Goal: Transaction & Acquisition: Purchase product/service

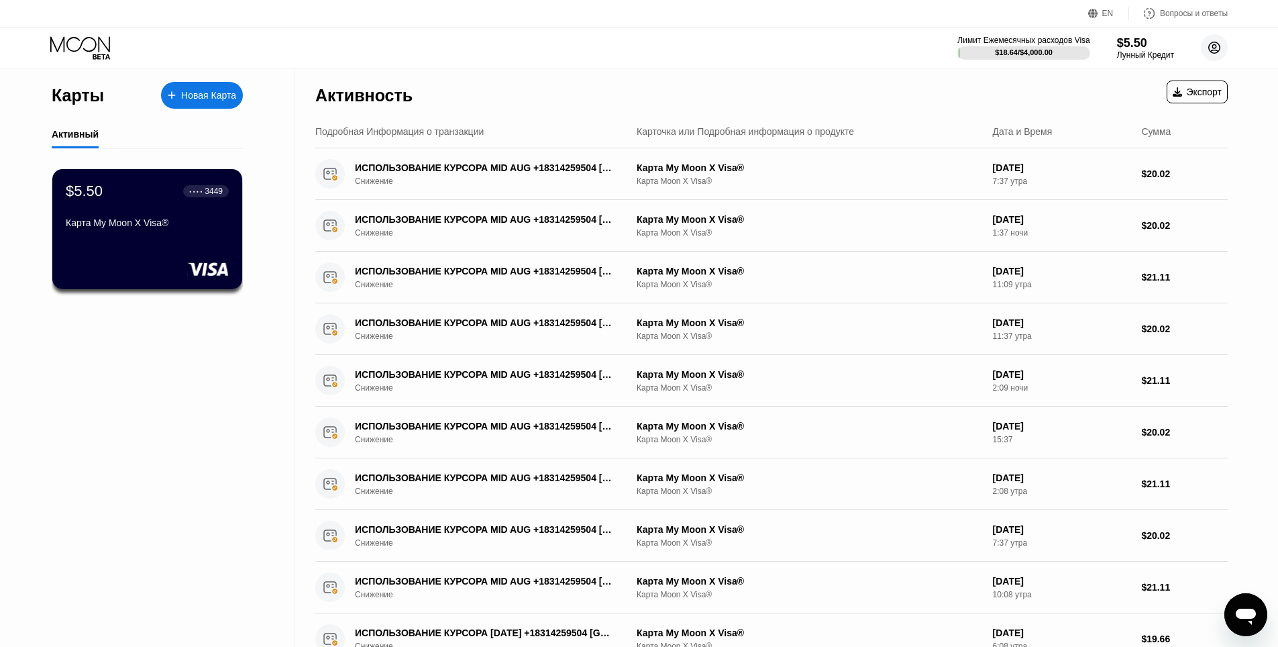
click at [1212, 51] on circle at bounding box center [1214, 47] width 27 height 27
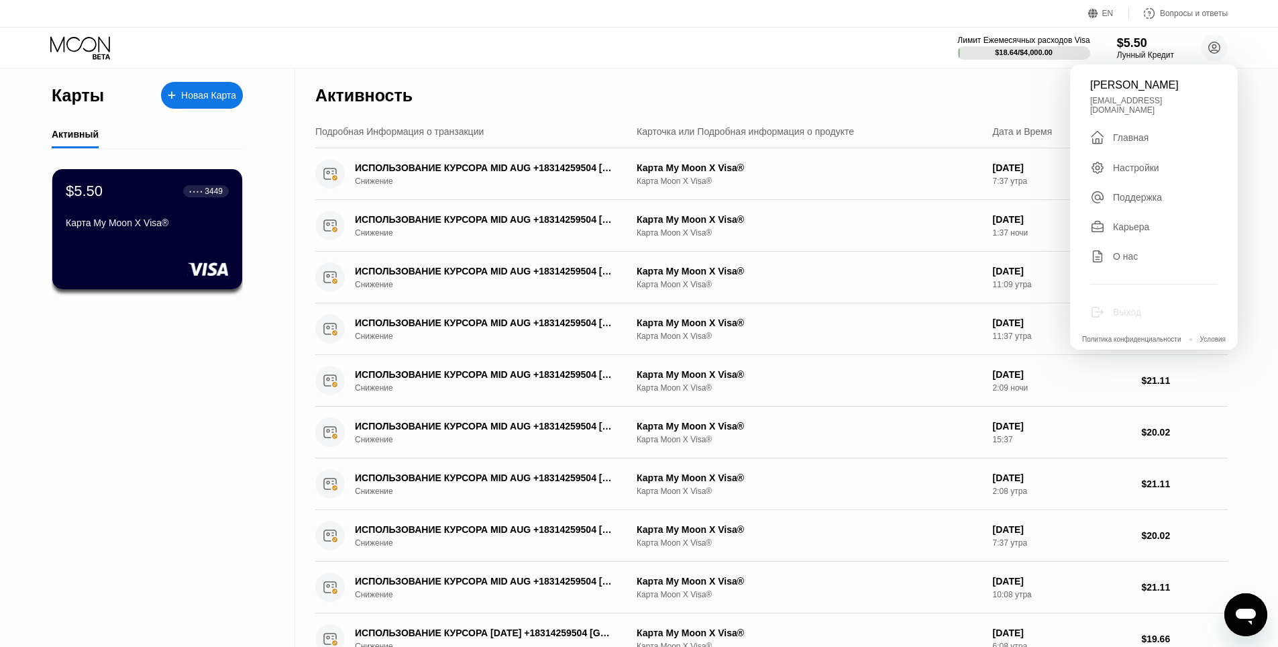
click at [1142, 305] on div "Выход" at bounding box center [1153, 312] width 127 height 15
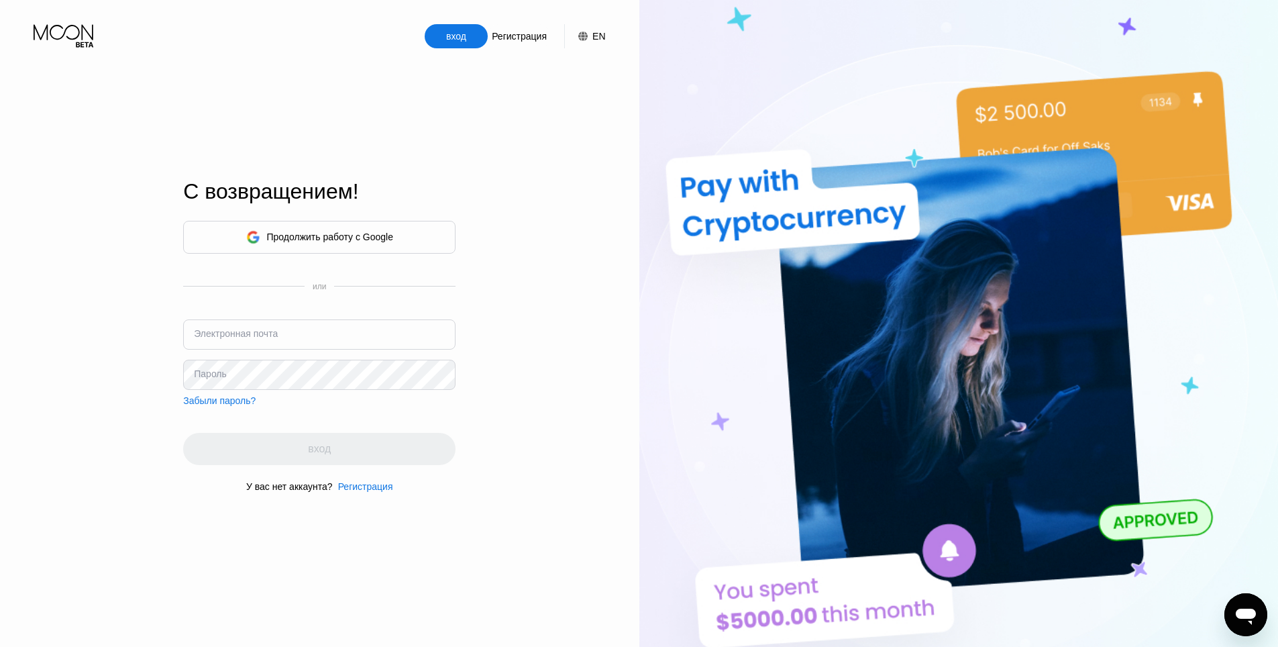
click at [365, 235] on div "Продолжить работу с Google" at bounding box center [330, 236] width 127 height 11
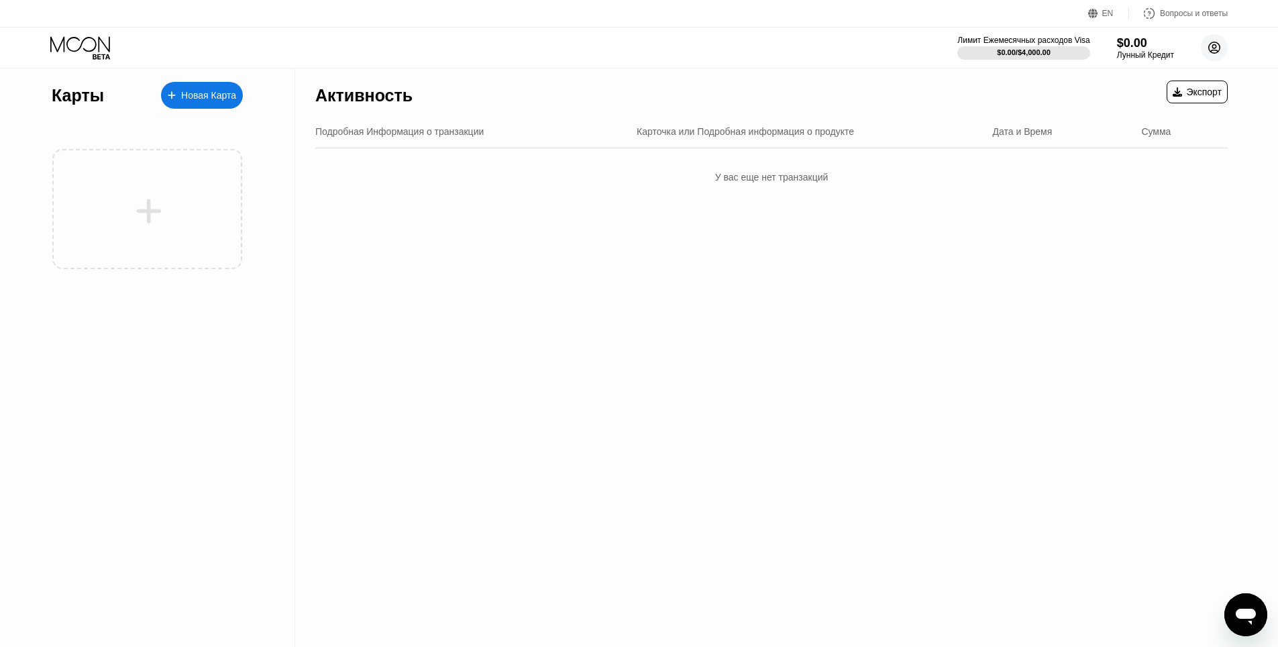
click at [1219, 50] on icon at bounding box center [1214, 47] width 11 height 11
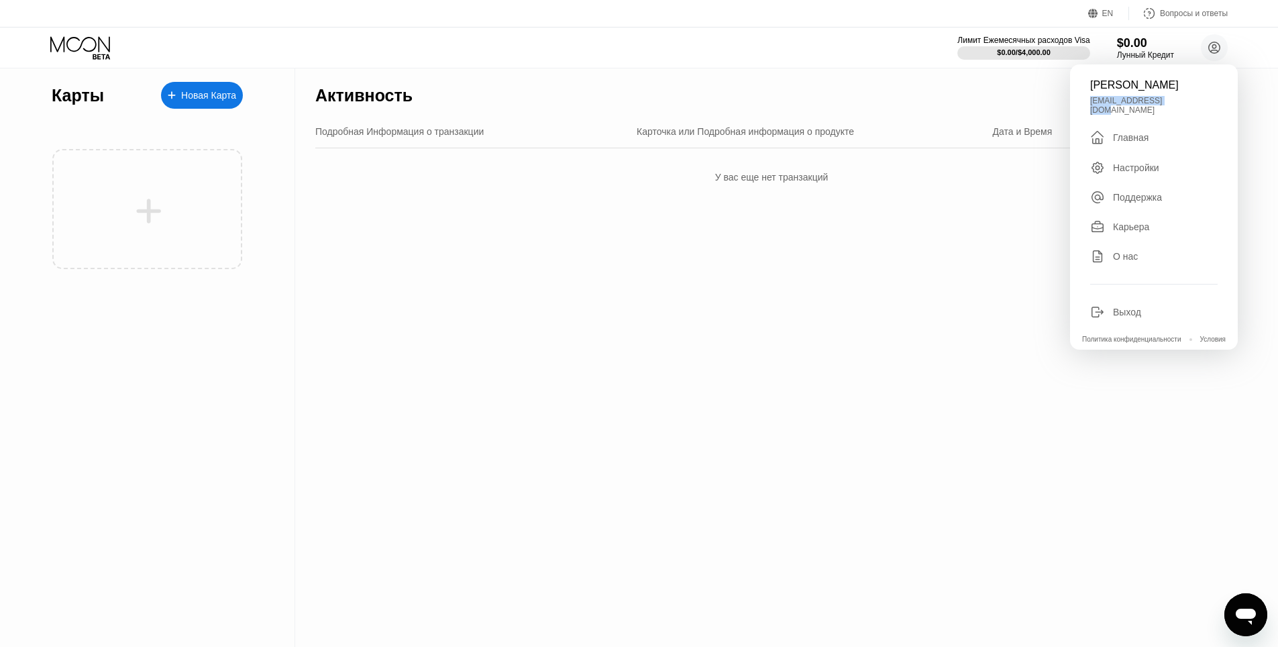
drag, startPoint x: 1179, startPoint y: 103, endPoint x: 1090, endPoint y: 103, distance: 88.6
click at [1090, 103] on div "[EMAIL_ADDRESS][DOMAIN_NAME]" at bounding box center [1153, 105] width 127 height 19
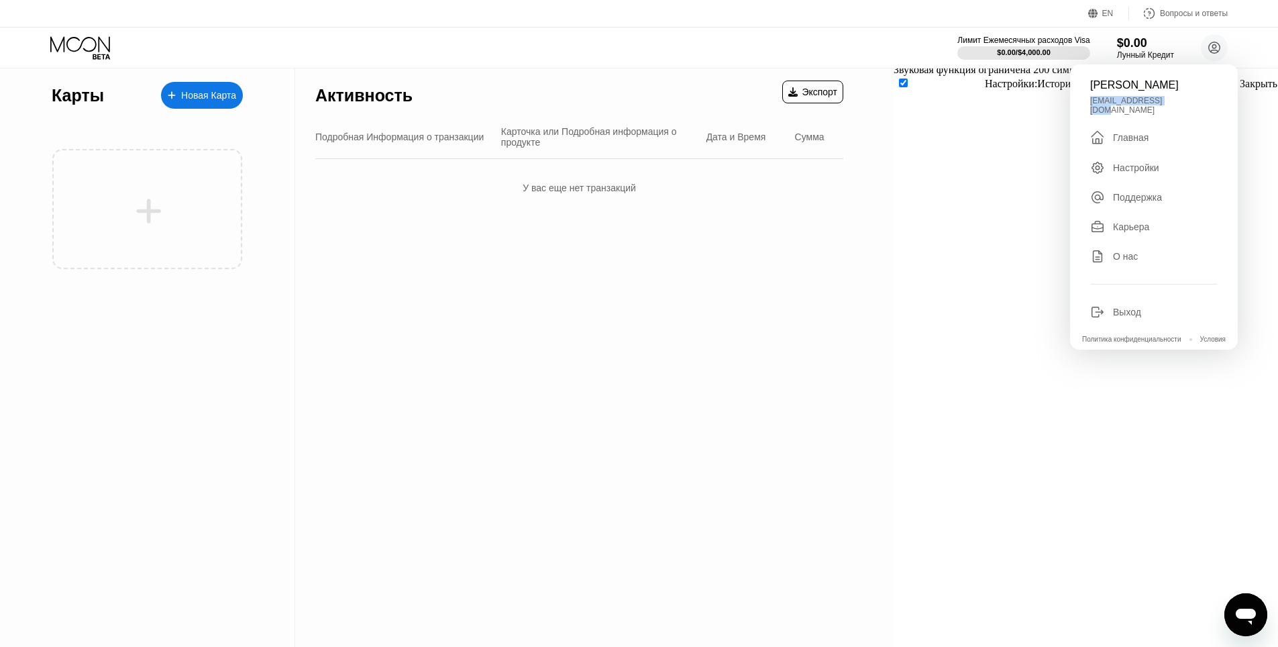
copy div "[EMAIL_ADDRESS][DOMAIN_NAME]"
click at [863, 394] on div "Активность Экспорт Подробная Информация о транзакции Карточка или Подробная инф…" at bounding box center [579, 357] width 568 height 578
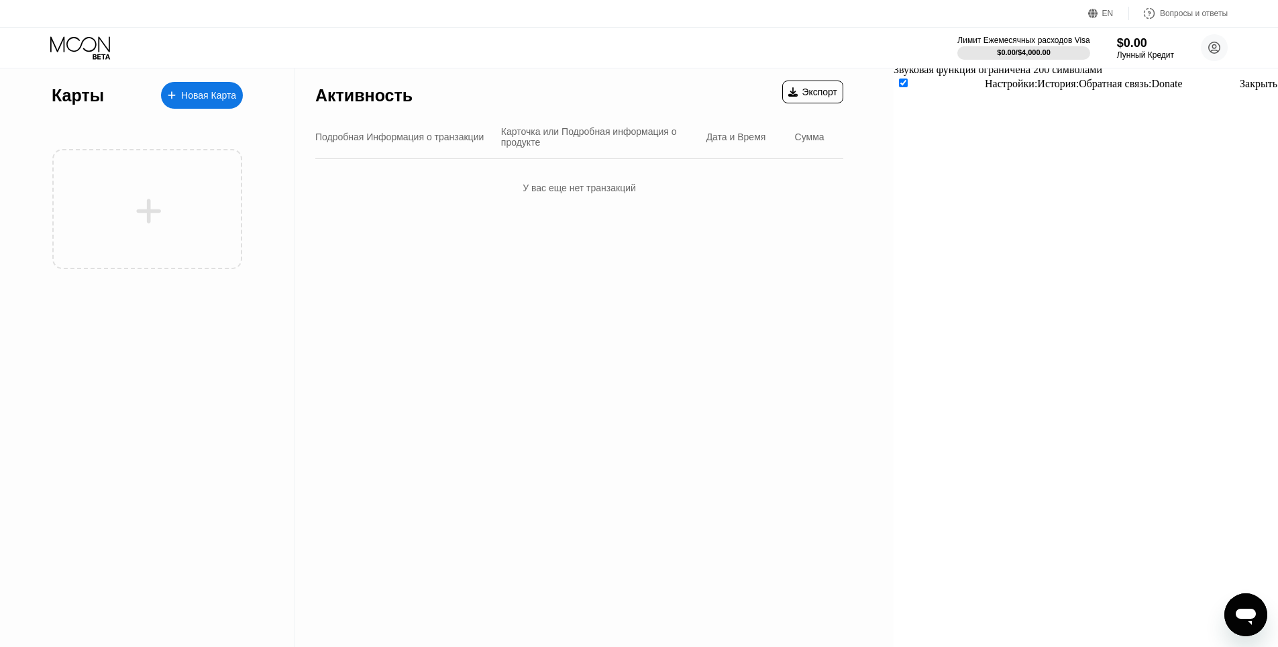
click at [219, 91] on div "Новая Карта" at bounding box center [208, 95] width 55 height 11
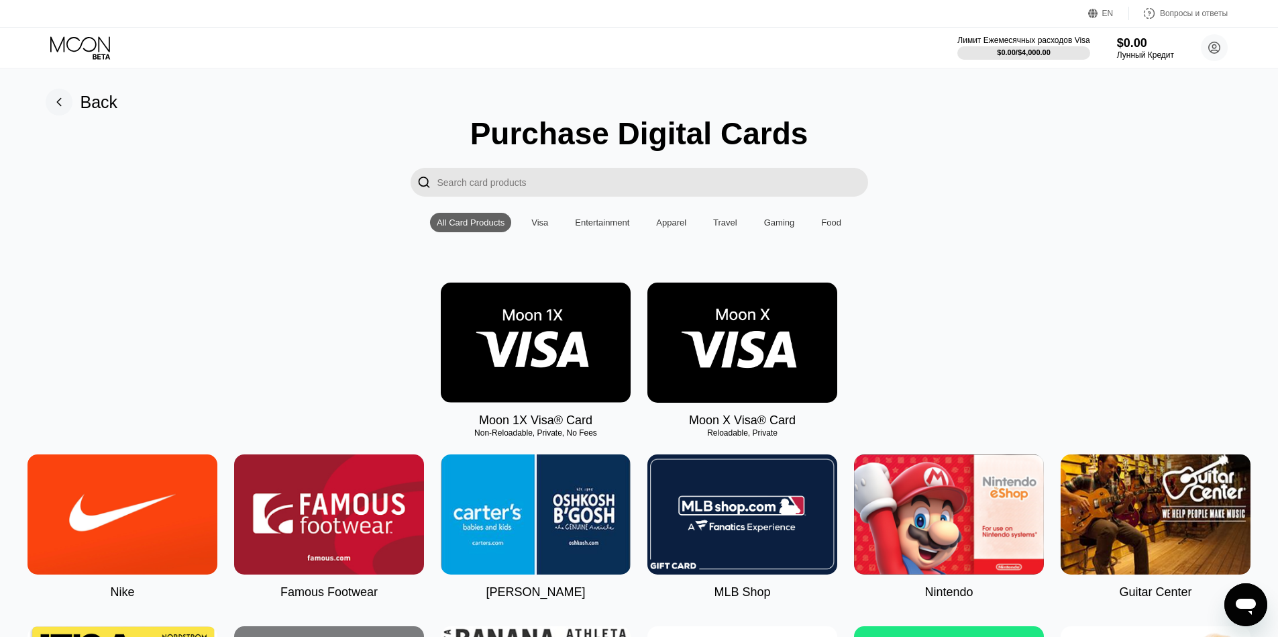
click at [746, 341] on img at bounding box center [742, 342] width 190 height 120
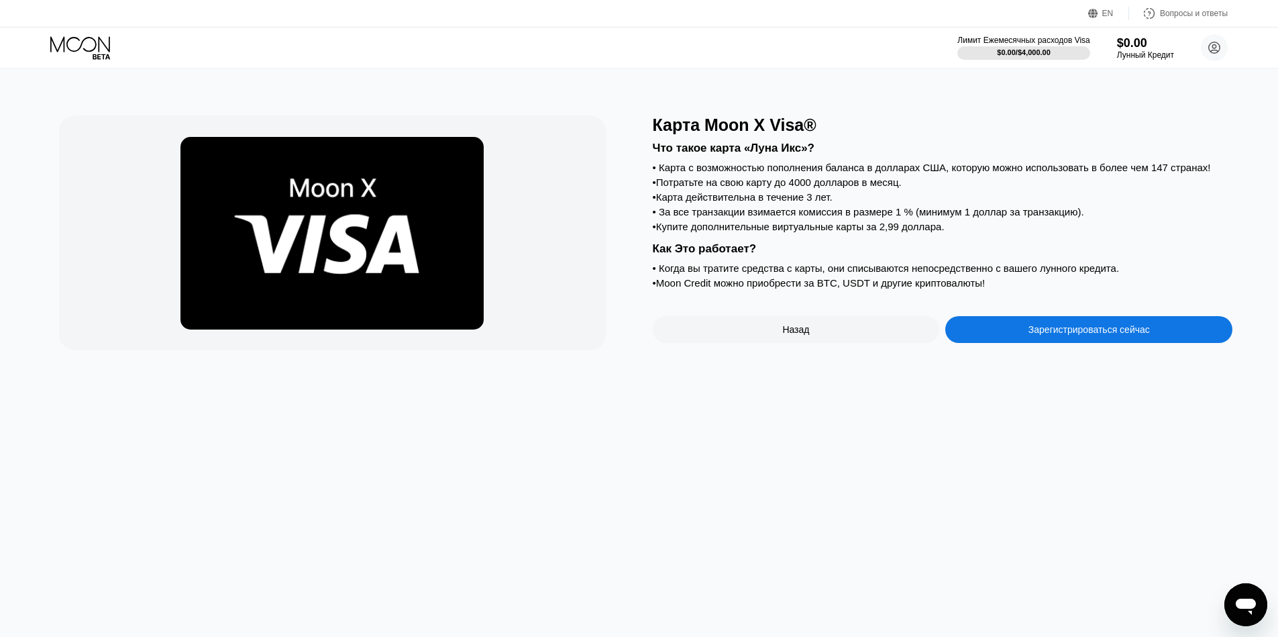
click at [1123, 343] on div "Зарегистрироваться сейчас" at bounding box center [1088, 329] width 287 height 27
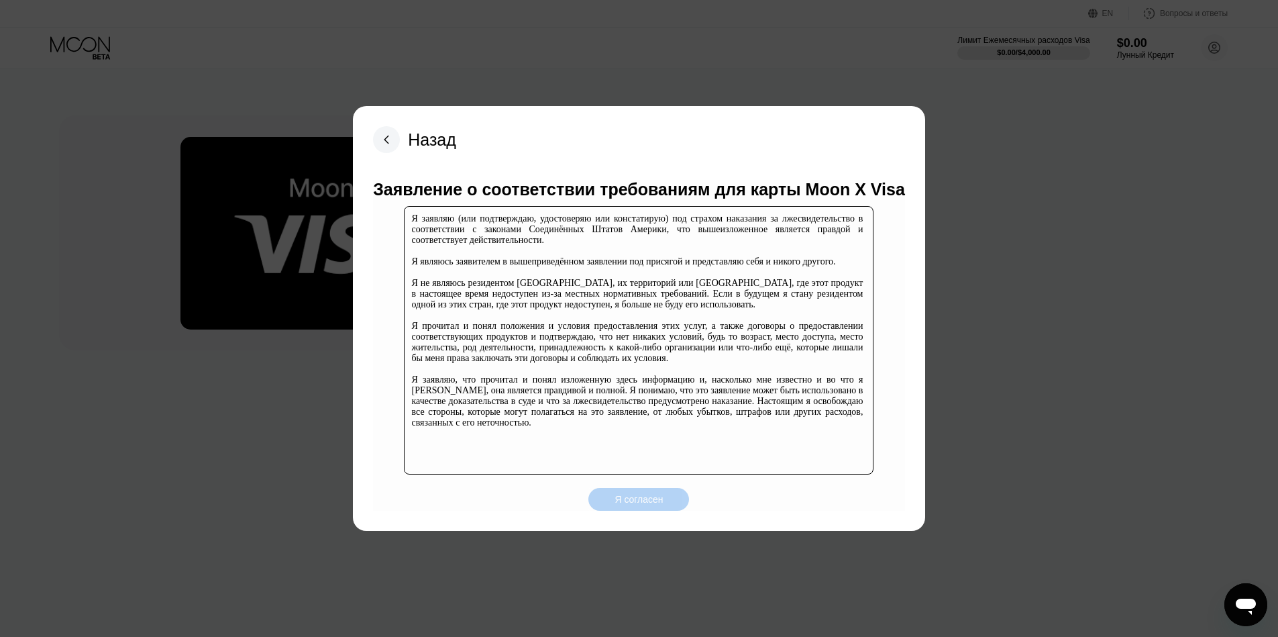
click at [663, 494] on div "Я согласен" at bounding box center [638, 499] width 101 height 23
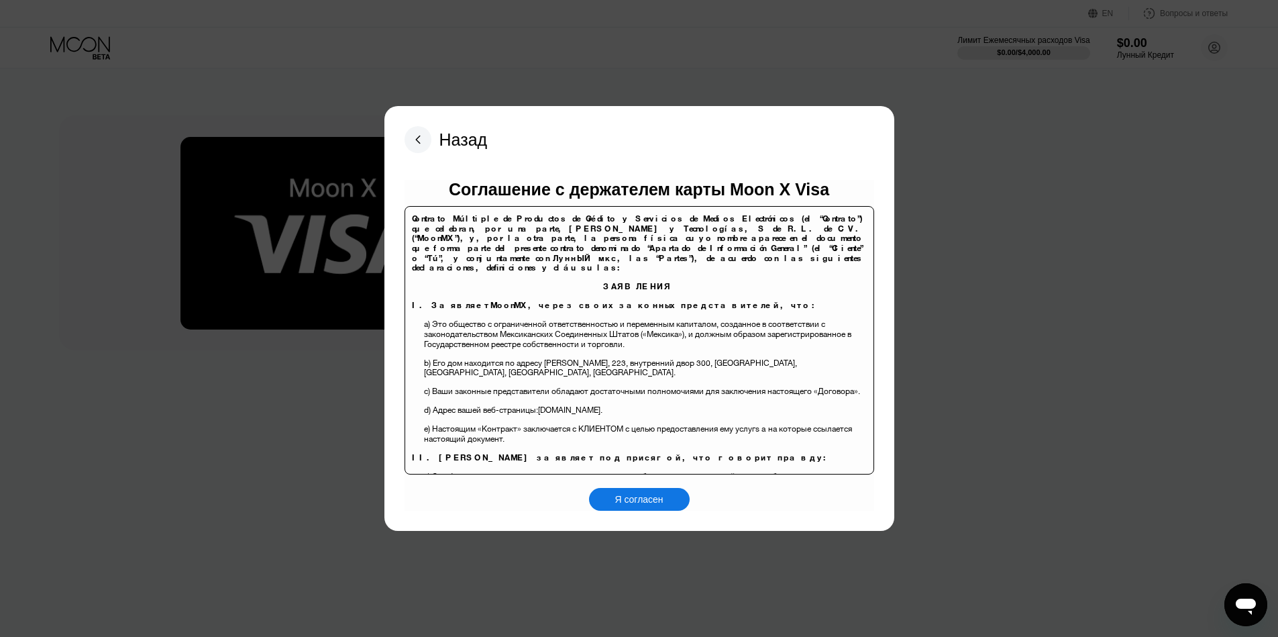
click at [671, 496] on div "Я согласен" at bounding box center [639, 499] width 101 height 23
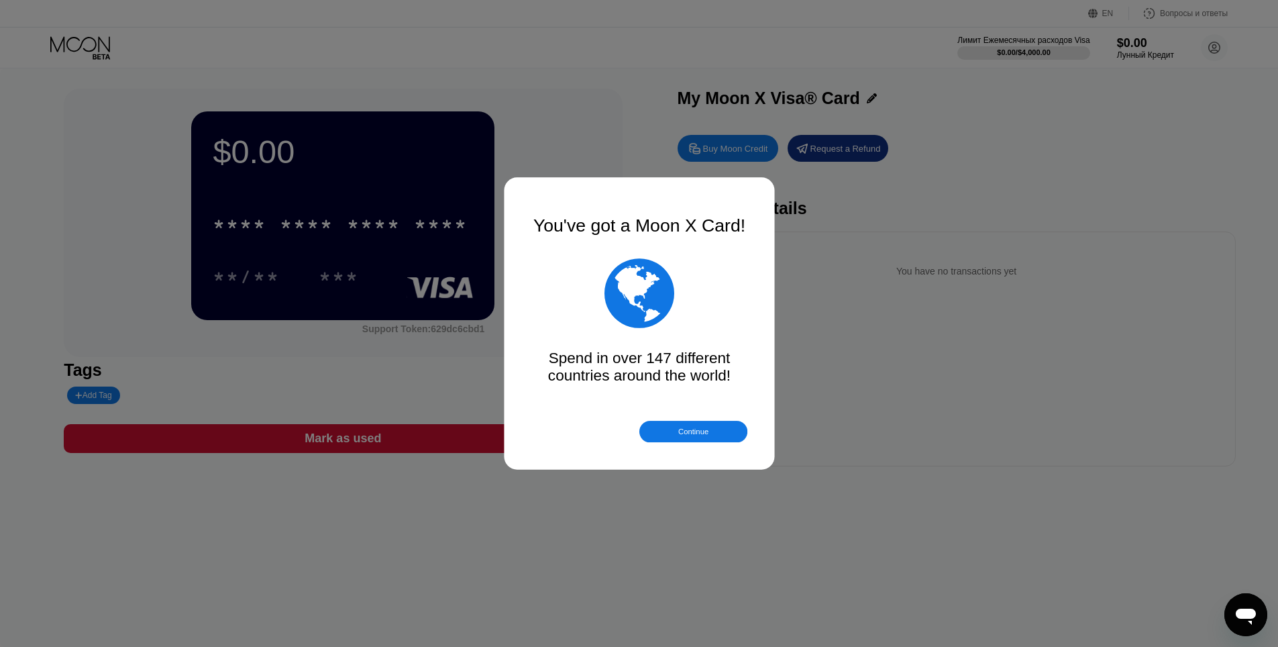
click at [738, 143] on div at bounding box center [644, 323] width 1288 height 647
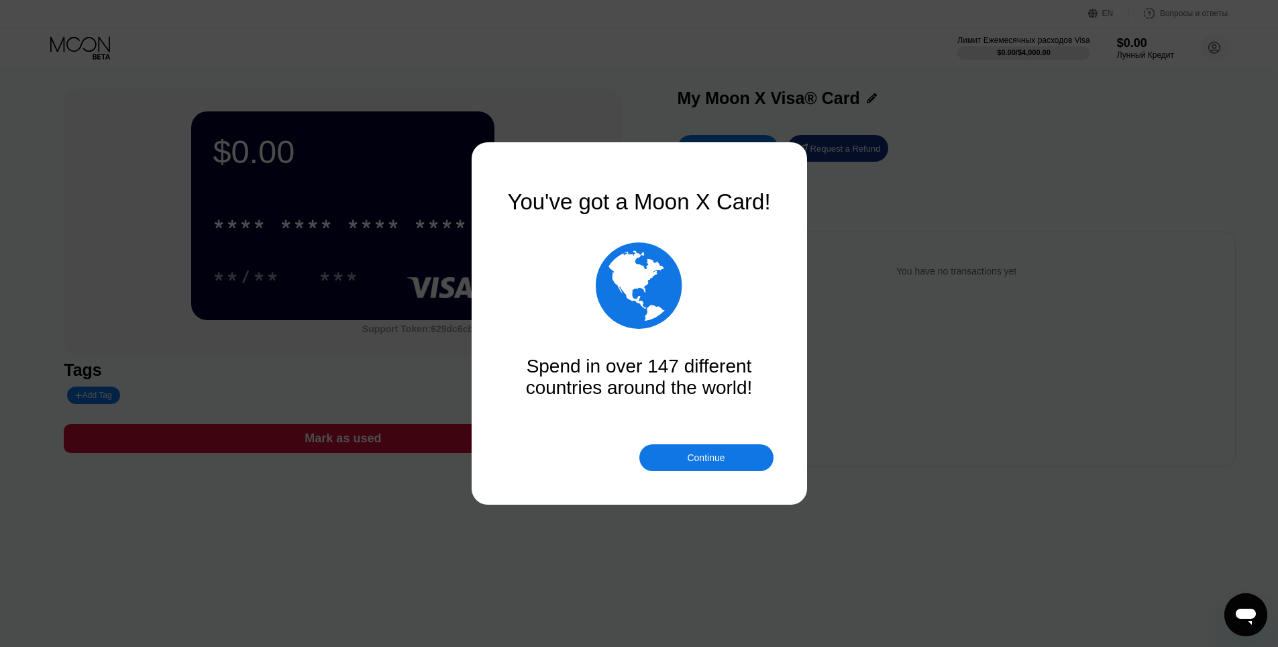
click at [722, 449] on div "Continue" at bounding box center [706, 457] width 134 height 27
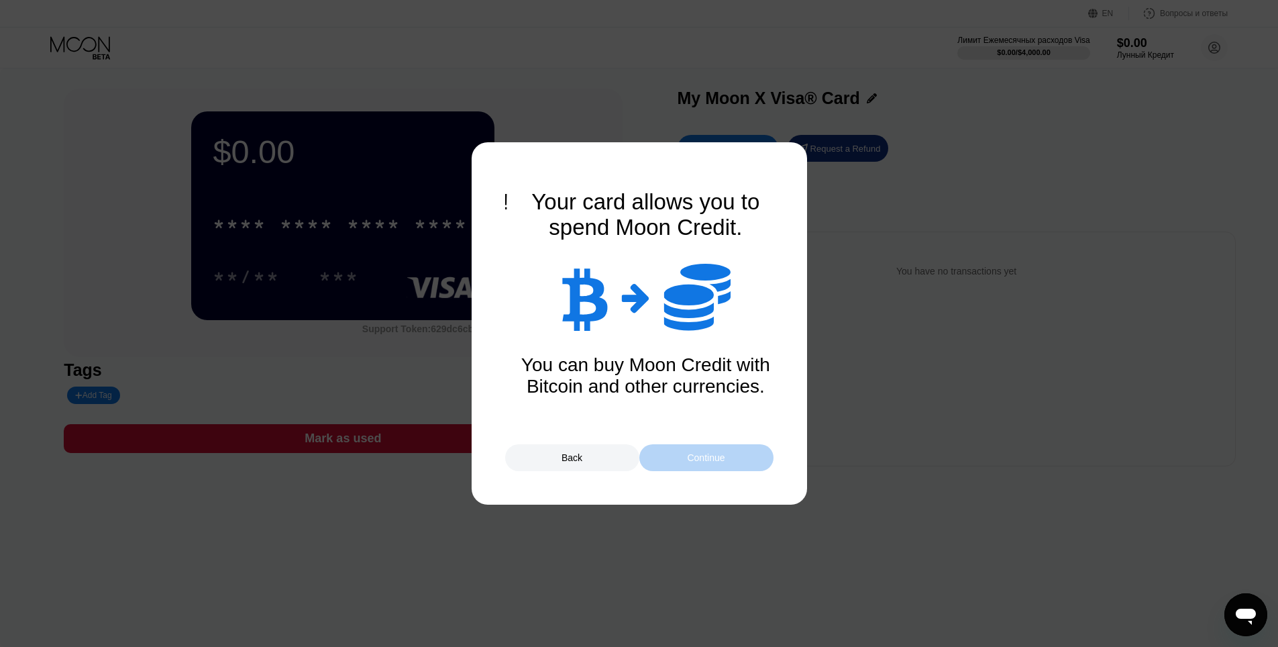
click at [714, 449] on div "Continue" at bounding box center [706, 457] width 134 height 27
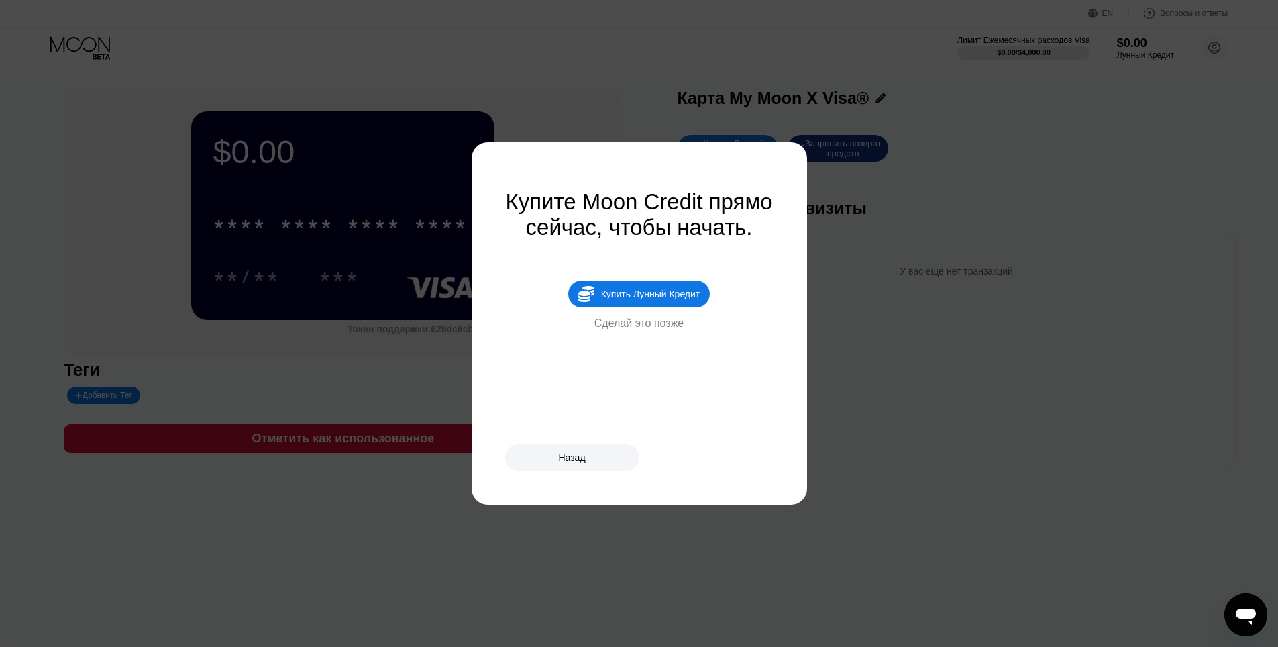
click at [570, 464] on div "Назад" at bounding box center [572, 457] width 134 height 27
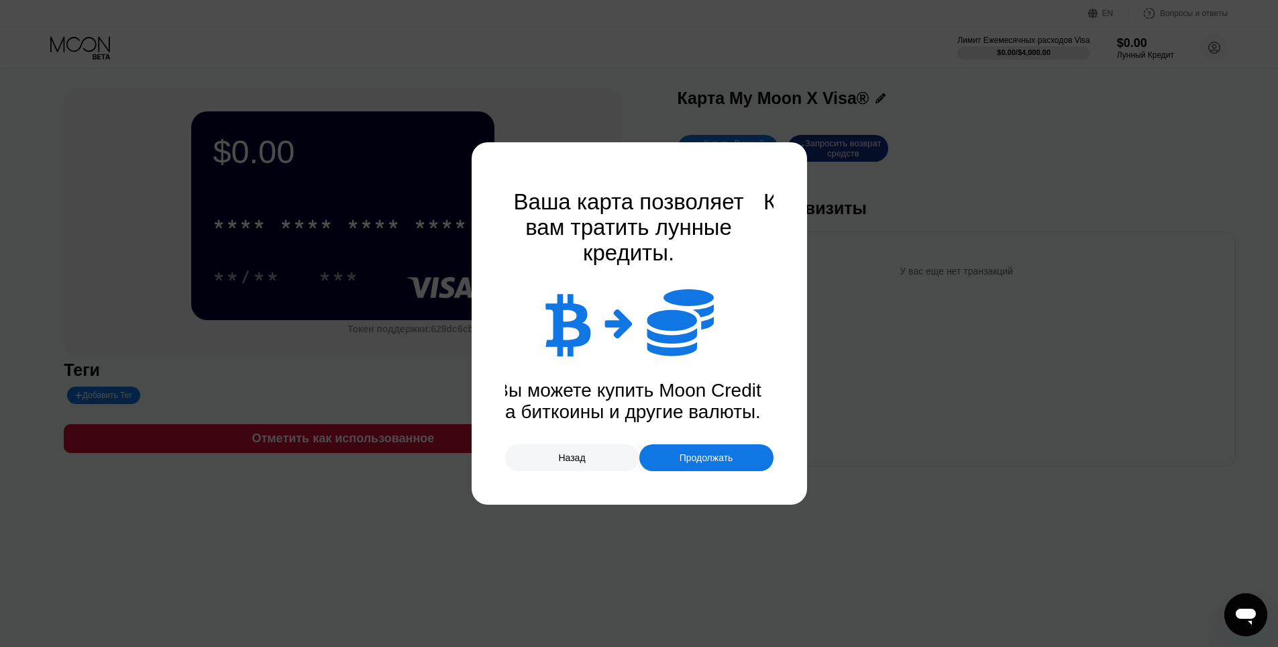
click at [689, 452] on div "Продолжать" at bounding box center [707, 457] width 54 height 11
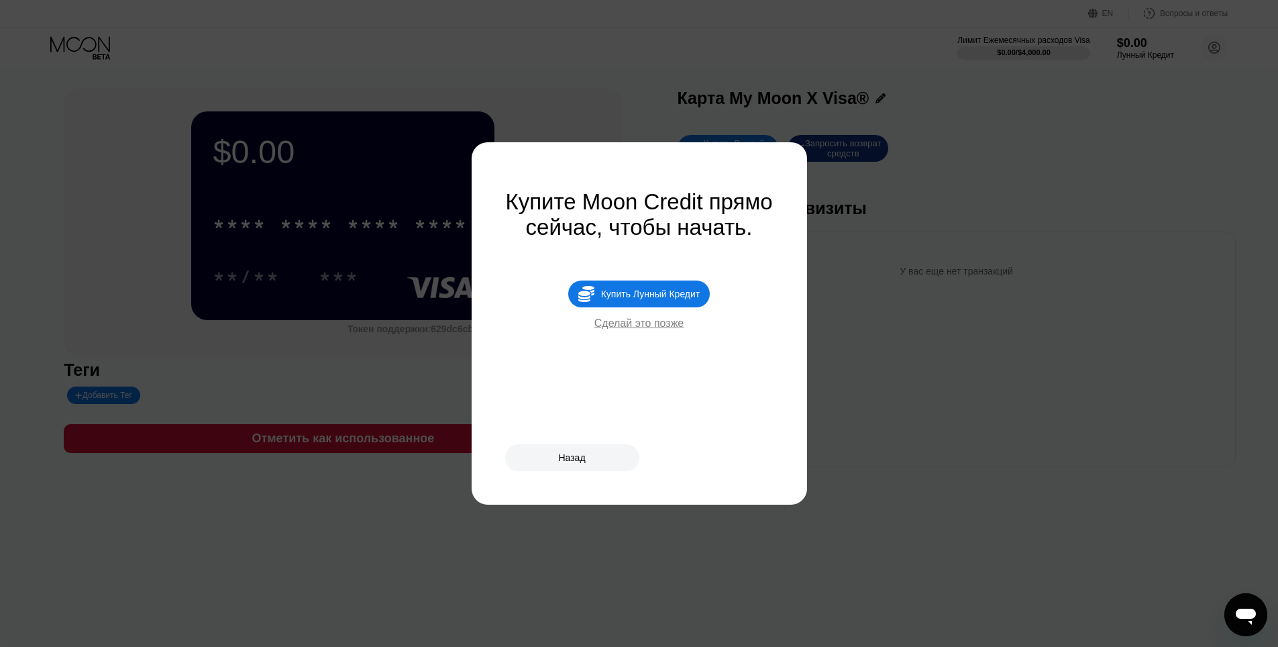
click at [664, 329] on div "Сделай это позже" at bounding box center [639, 323] width 90 height 12
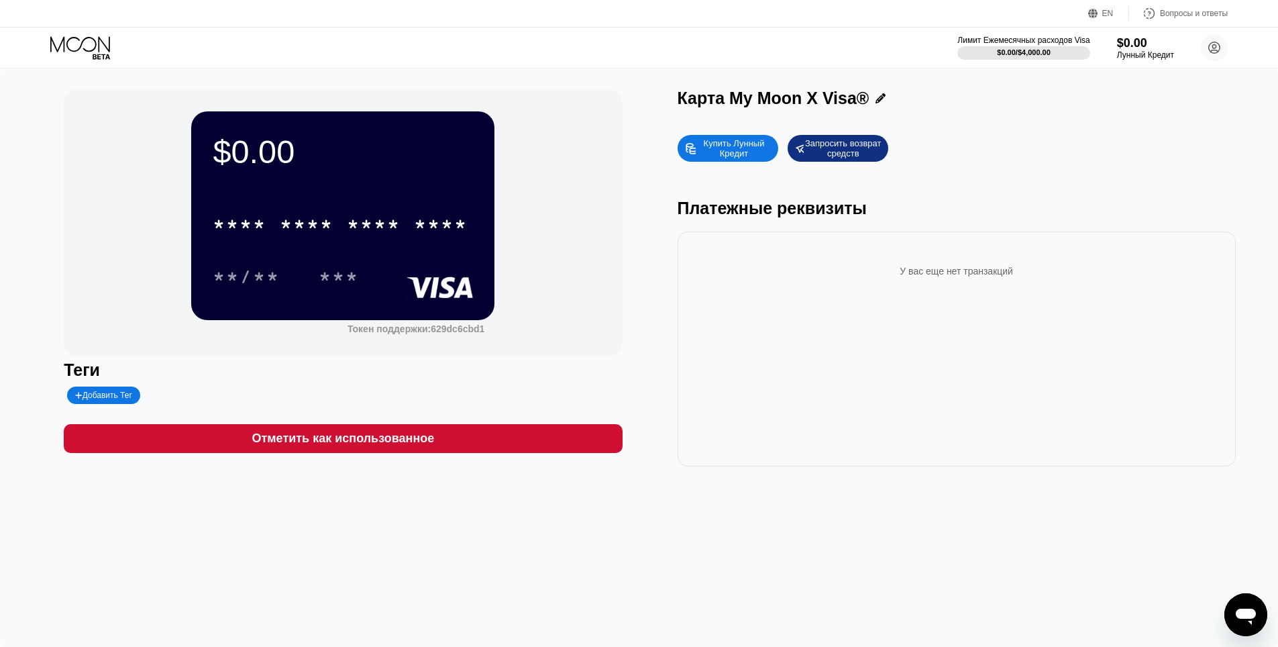
click at [745, 147] on div "Купить Лунный Кредит" at bounding box center [734, 148] width 74 height 21
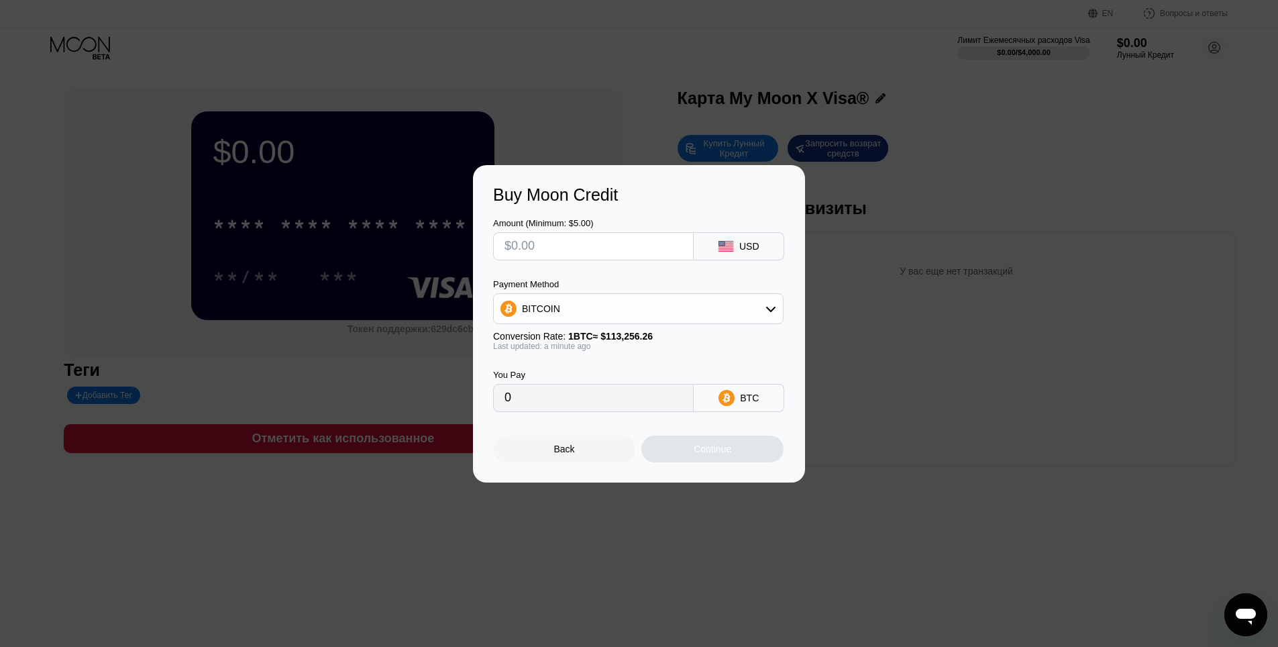
click at [576, 241] on input "text" at bounding box center [593, 246] width 178 height 27
type input "$2"
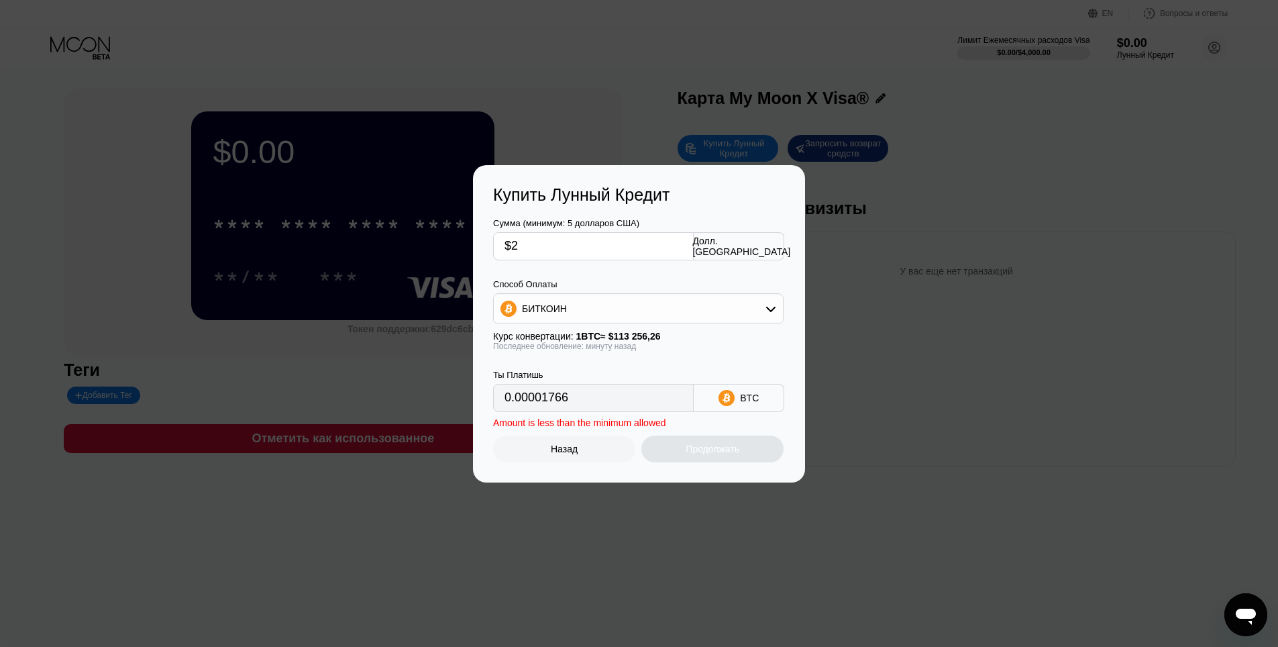
type input "0.00001766"
type input "$22"
type input "0.00019425"
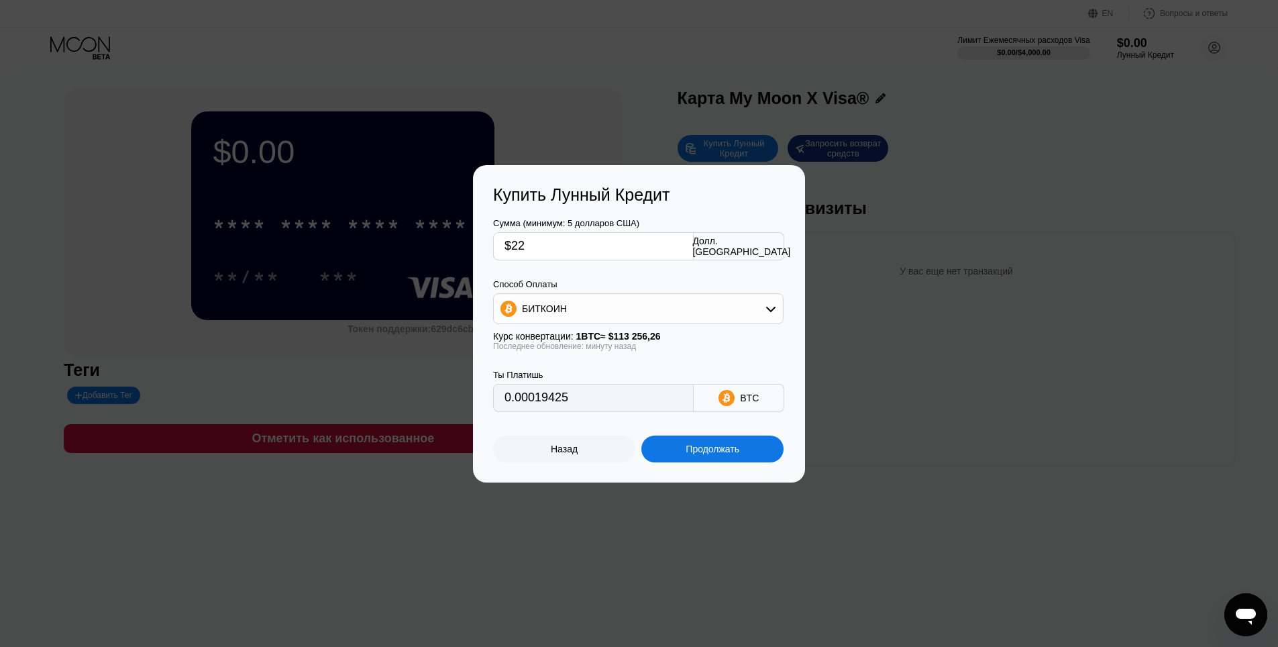
type input "$22"
click at [570, 297] on div "БИТКОИН" at bounding box center [638, 308] width 289 height 27
click at [577, 375] on span "USDT на TRON" at bounding box center [559, 375] width 68 height 11
type input "22.22"
drag, startPoint x: 578, startPoint y: 248, endPoint x: 431, endPoint y: 245, distance: 147.0
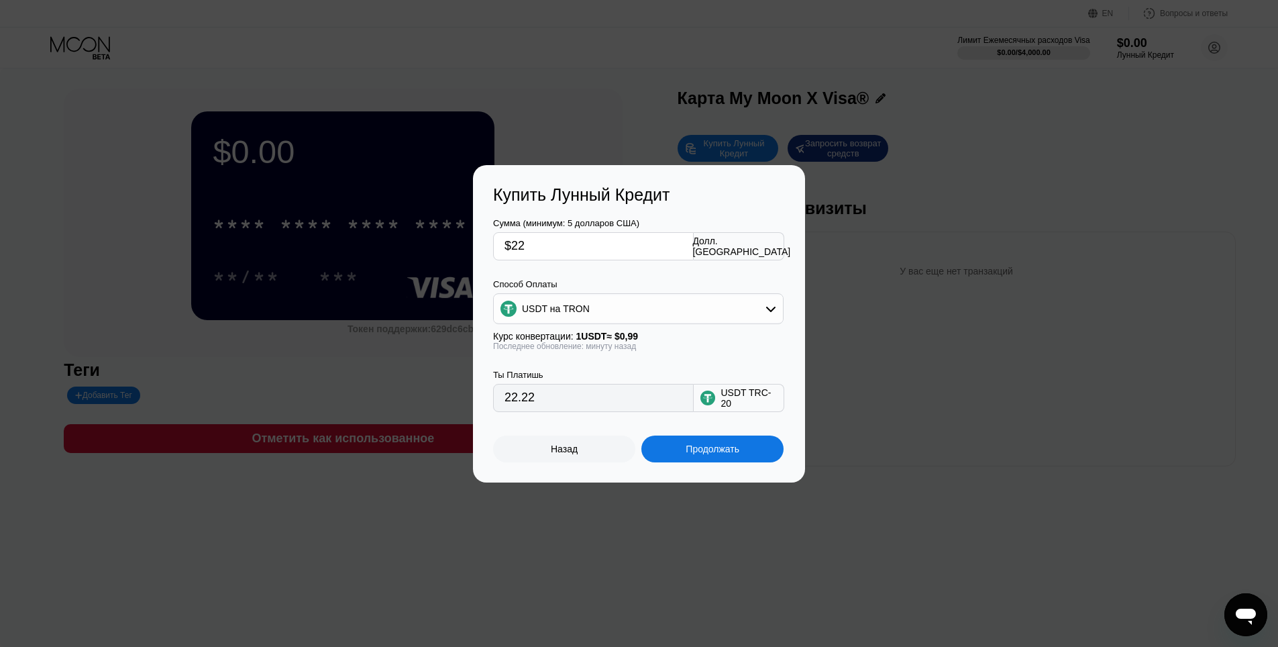
click at [431, 245] on div "Купить Лунный Кредит Сумма (минимум: 5 долларов США) $22 Долл. США Способ Оплат…" at bounding box center [639, 323] width 1278 height 317
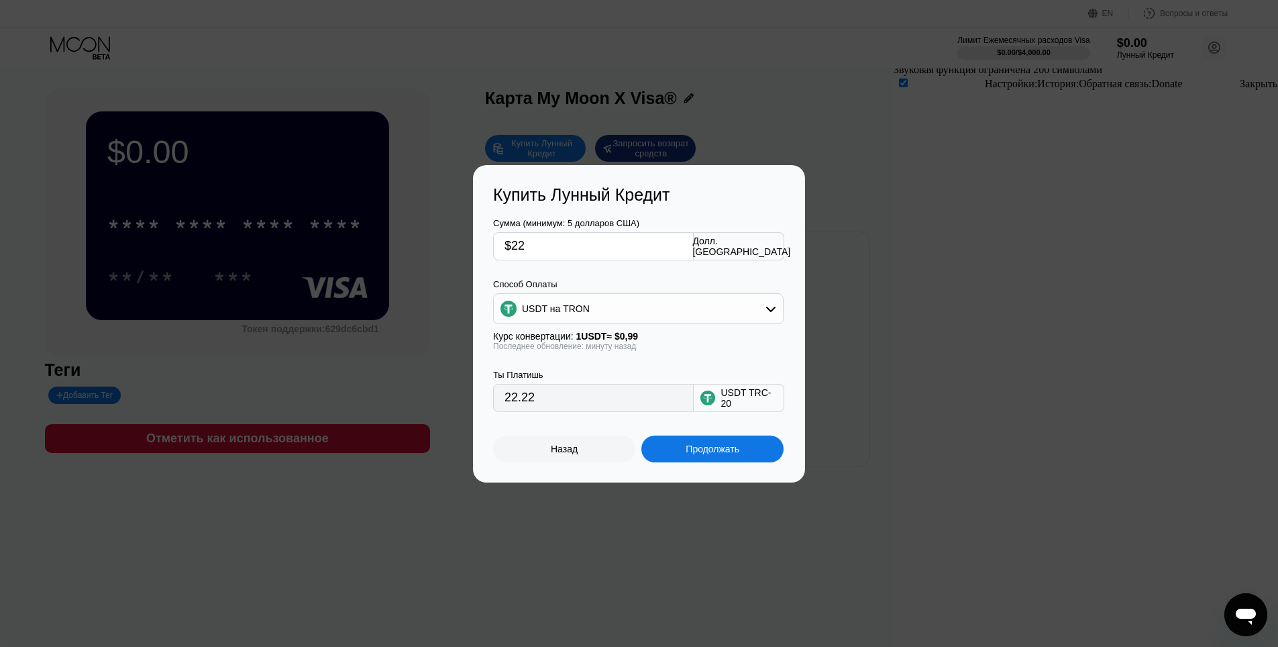
type input "$2"
type input "2.02"
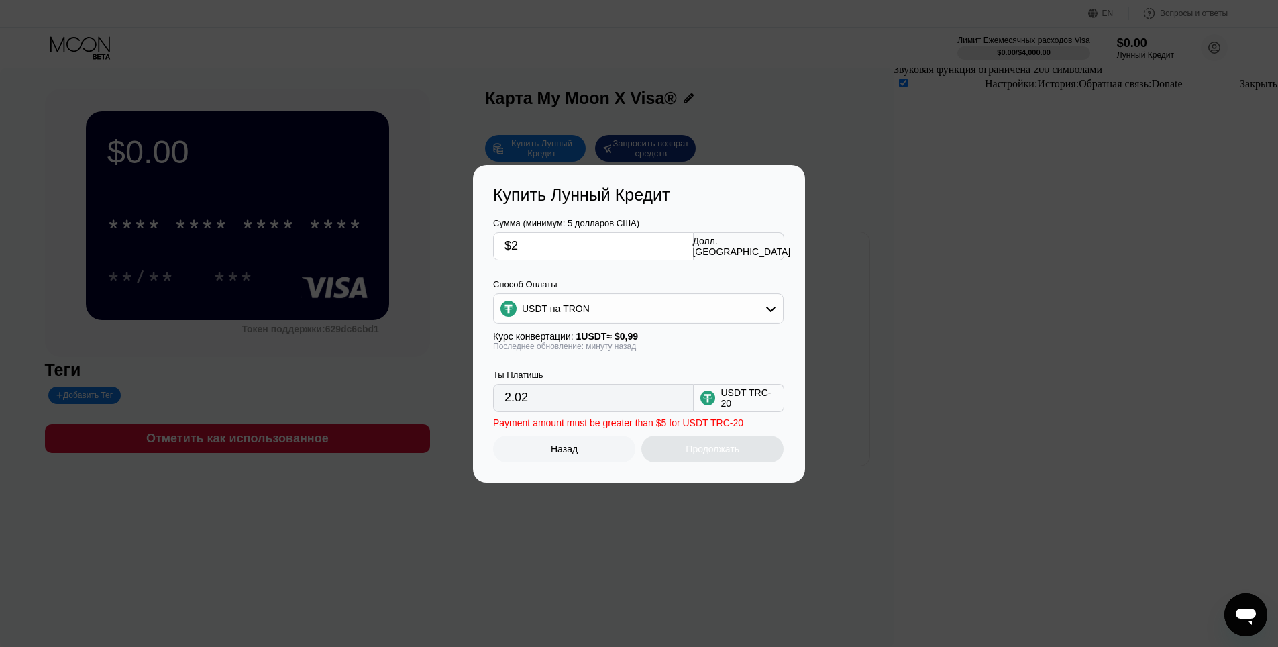
type input "$20"
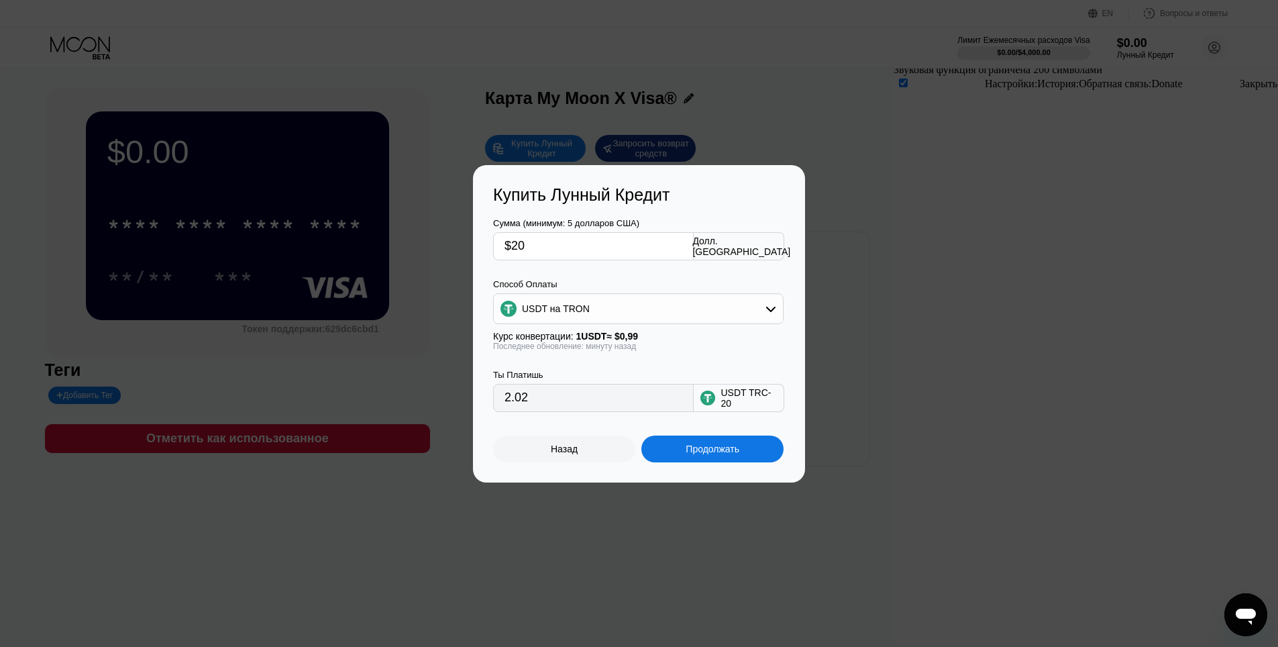
type input "20.20"
type input "$20"
click at [566, 299] on div "USDT на TRON" at bounding box center [638, 308] width 289 height 27
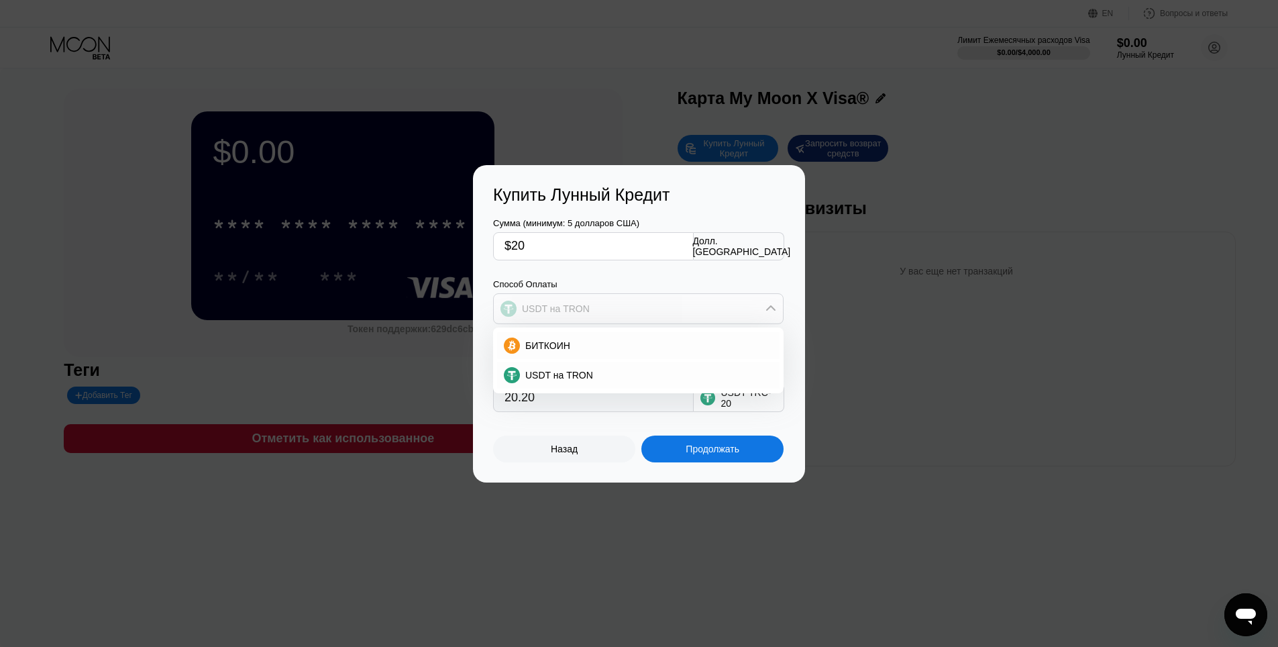
click at [566, 301] on div "USDT на TRON" at bounding box center [638, 308] width 289 height 27
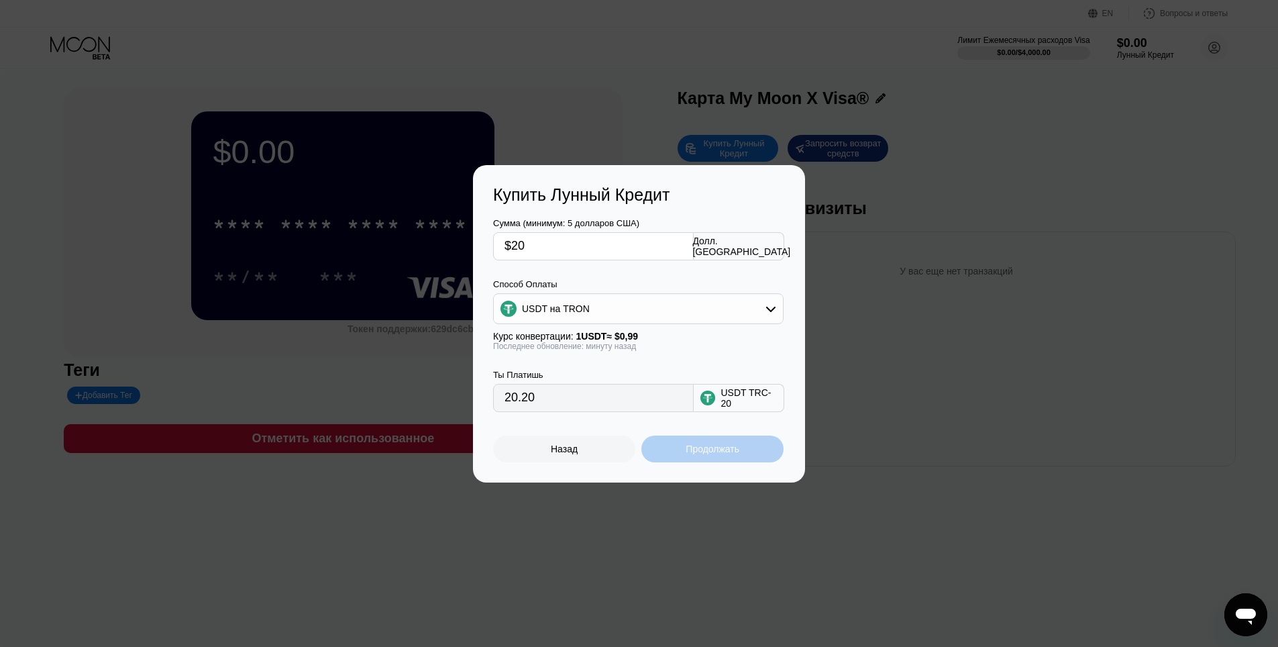
click at [686, 462] on div "Продолжать" at bounding box center [712, 448] width 142 height 27
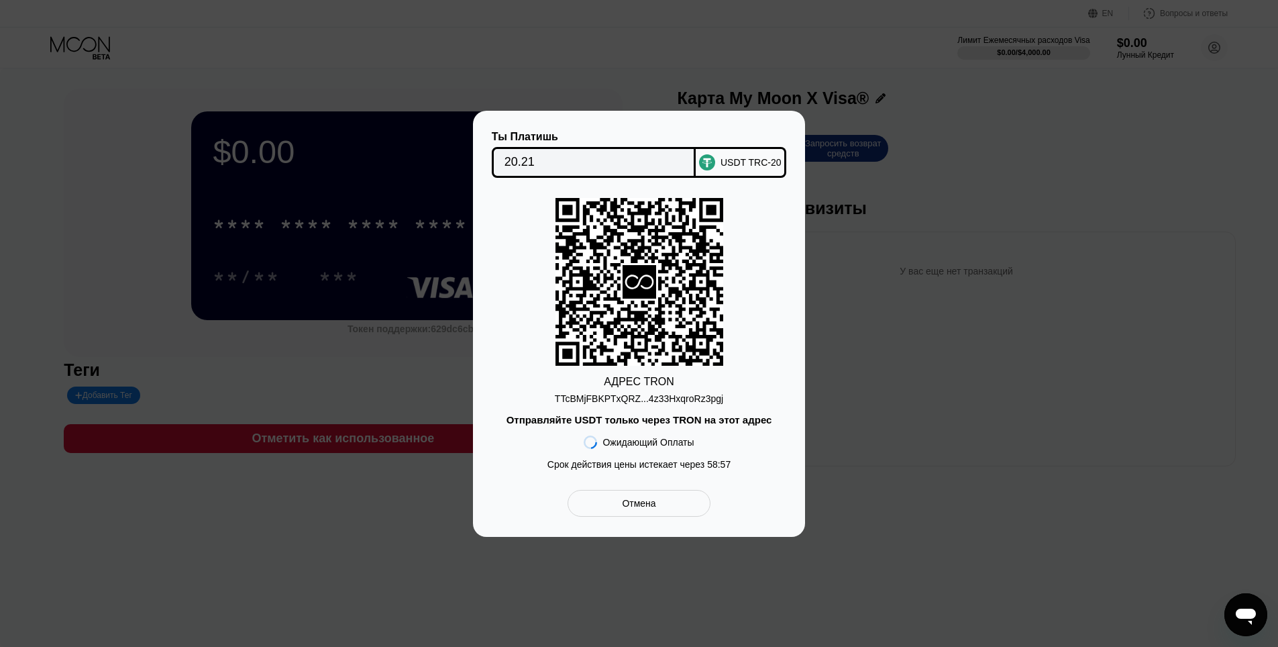
click at [643, 396] on div "TTcBMjFBKPTxQRZ...4z33HxqroRz3pgj" at bounding box center [639, 398] width 168 height 11
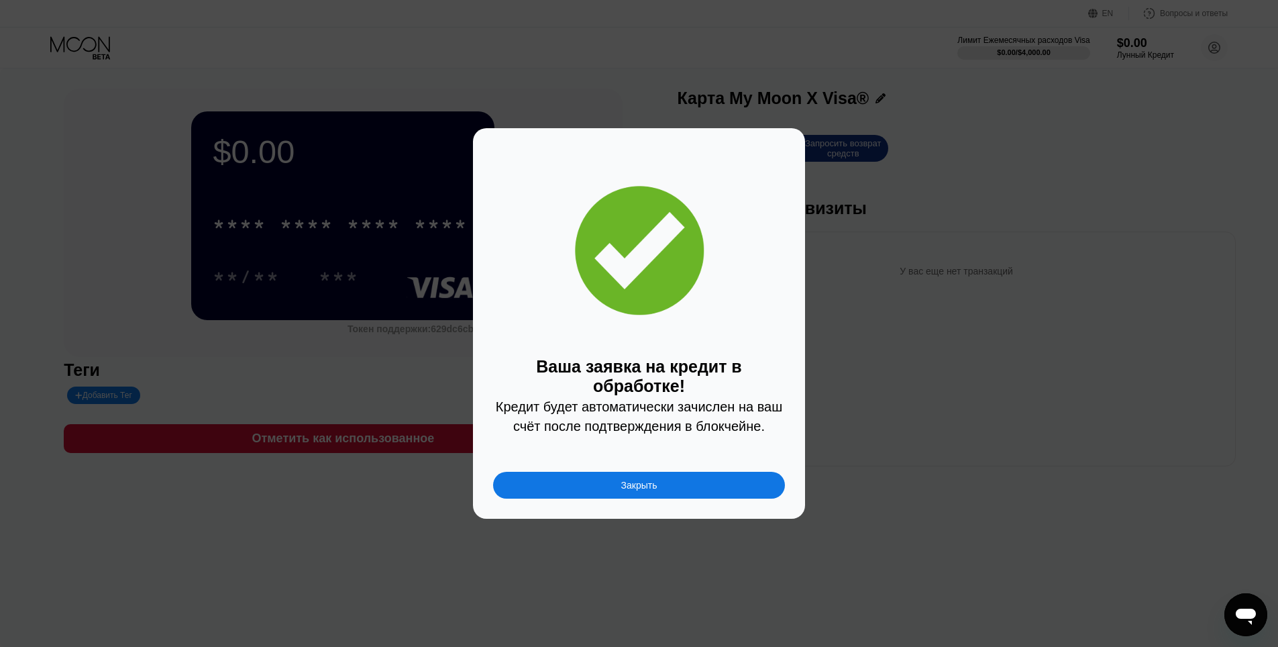
click at [684, 485] on div "Закрыть" at bounding box center [639, 485] width 292 height 27
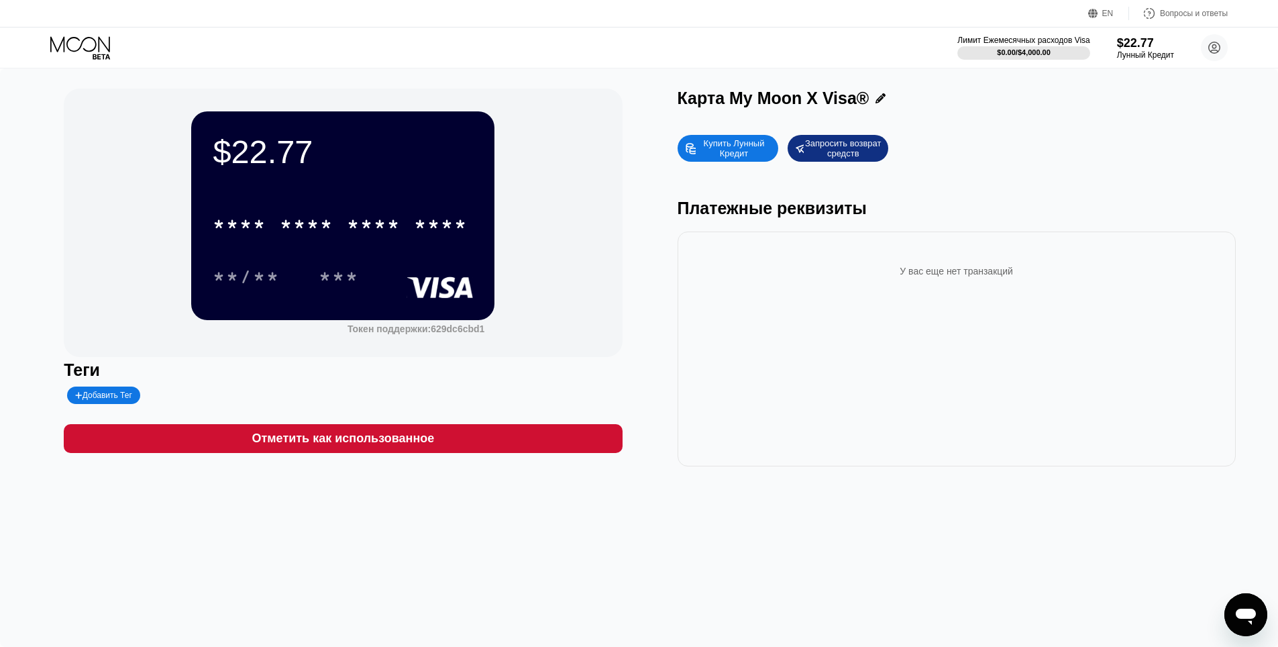
click at [396, 241] on div "* * * * * * * * * * * * ****" at bounding box center [340, 224] width 271 height 34
